Goal: Information Seeking & Learning: Check status

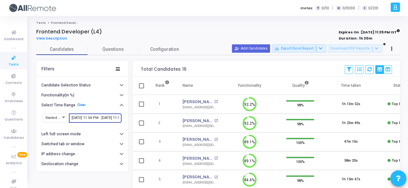
click at [108, 117] on input "[DATE] 11:54 PM - [DATE] 11:54 PM" at bounding box center [95, 118] width 47 height 4
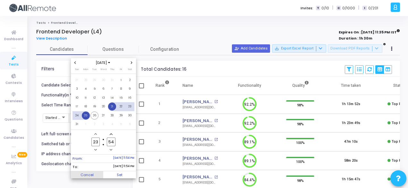
click at [93, 174] on span "Cancel" at bounding box center [87, 174] width 33 height 7
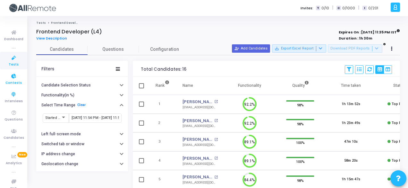
click at [9, 80] on icon at bounding box center [13, 76] width 13 height 8
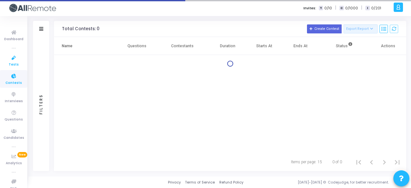
click at [10, 67] on link "Tests" at bounding box center [13, 61] width 27 height 18
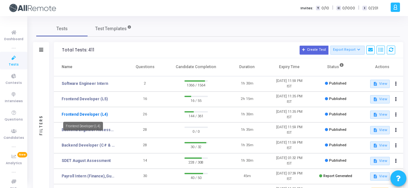
click at [99, 117] on link "Frontend Developer (L4)" at bounding box center [85, 114] width 46 height 6
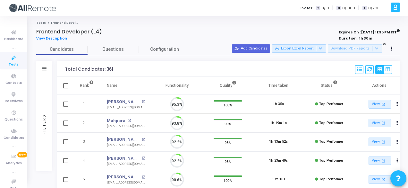
click at [47, 66] on div "Filters" at bounding box center [44, 69] width 16 height 16
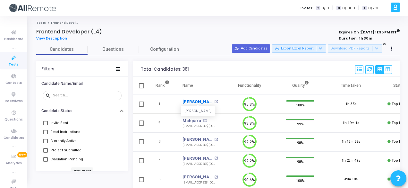
click at [189, 101] on link "[PERSON_NAME]" at bounding box center [198, 102] width 30 height 6
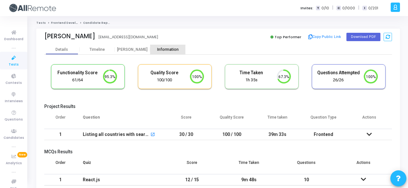
click at [163, 45] on div "Information" at bounding box center [167, 50] width 35 height 10
